Goal: Task Accomplishment & Management: Manage account settings

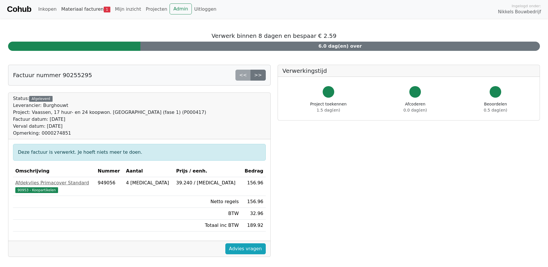
click at [104, 11] on span "1" at bounding box center [107, 10] width 7 height 6
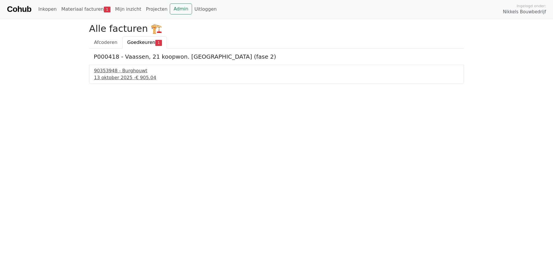
click at [131, 75] on div "[DATE] - € 905.04" at bounding box center [276, 77] width 365 height 7
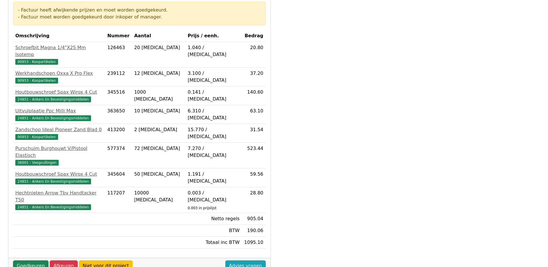
scroll to position [145, 0]
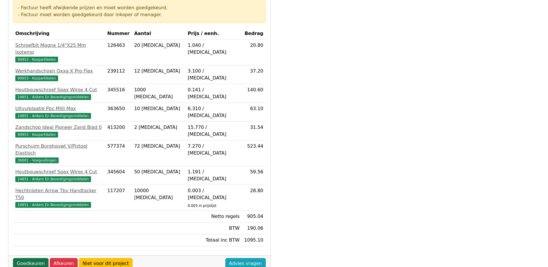
click at [35, 258] on link "Goedkeuren" at bounding box center [31, 263] width 36 height 11
